Goal: Task Accomplishment & Management: Complete application form

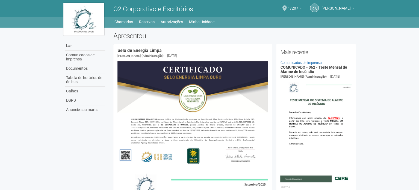
click at [287, 6] on div "CA Andréa Cunha Andréa Cunha compras@engeprat.com.br Meu perfil Alterar a senha…" at bounding box center [297, 8] width 120 height 15
click at [287, 7] on span at bounding box center [285, 8] width 4 height 6
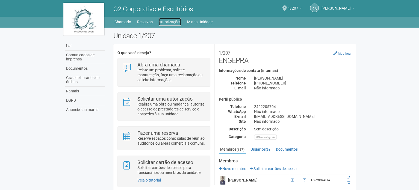
click at [164, 25] on link "Autorizações" at bounding box center [170, 22] width 22 height 8
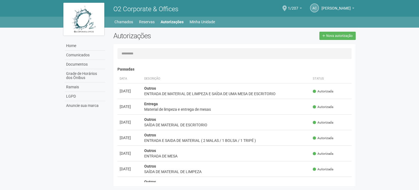
click at [287, 6] on span at bounding box center [285, 8] width 4 height 6
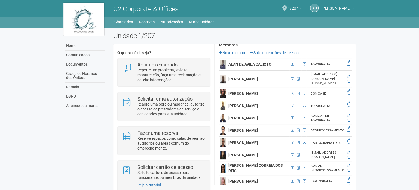
scroll to position [82, 0]
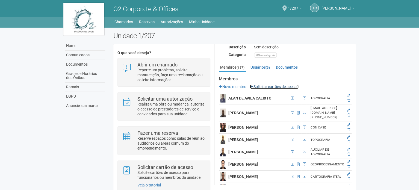
click at [288, 87] on link "Solicitar cartões de acesso" at bounding box center [274, 86] width 49 height 4
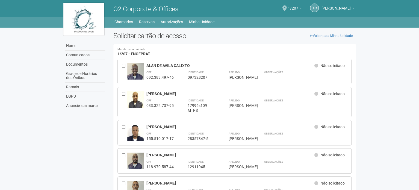
click at [287, 6] on span at bounding box center [285, 8] width 4 height 6
